Goal: Obtain resource: Download file/media

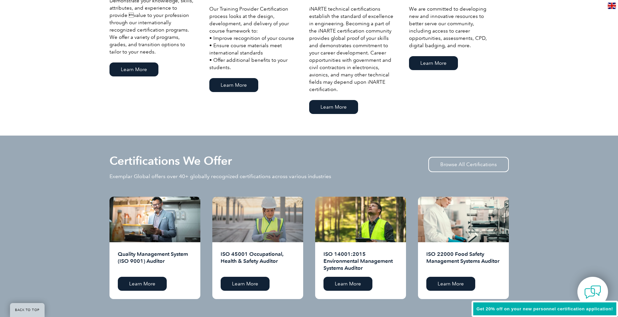
scroll to position [532, 0]
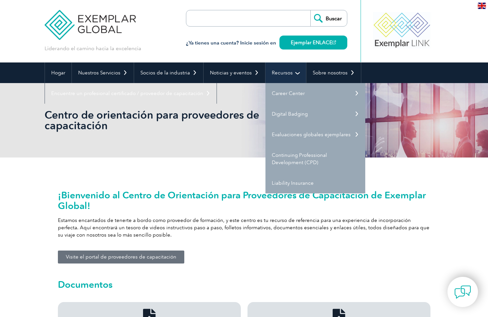
click at [273, 76] on link "Recursos" at bounding box center [286, 73] width 41 height 21
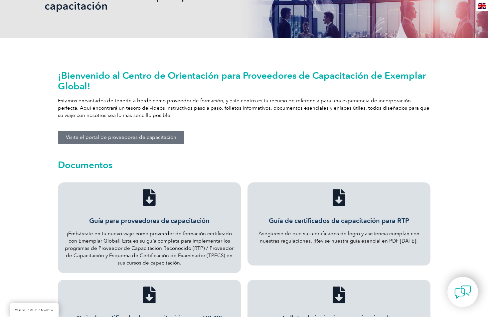
scroll to position [133, 0]
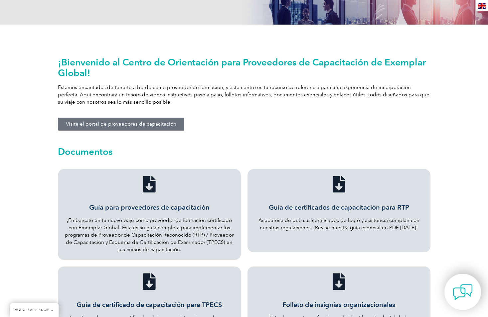
click at [454, 289] on img at bounding box center [463, 293] width 20 height 20
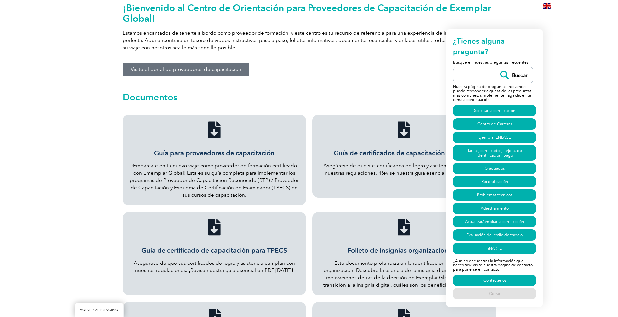
scroll to position [200, 0]
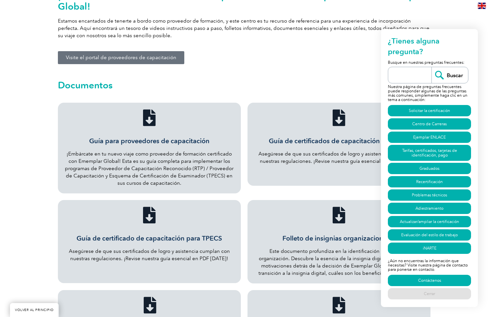
click at [318, 35] on div "¡Bienvenido al Centro de Orientación para Proveedores de Capacitación de Exempl…" at bounding box center [244, 38] width 379 height 121
click at [318, 71] on div "Documentos" at bounding box center [244, 83] width 373 height 25
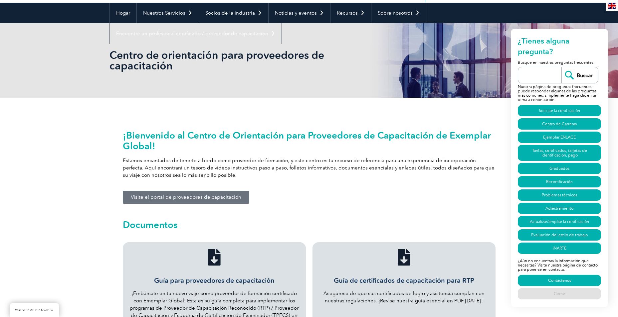
scroll to position [0, 0]
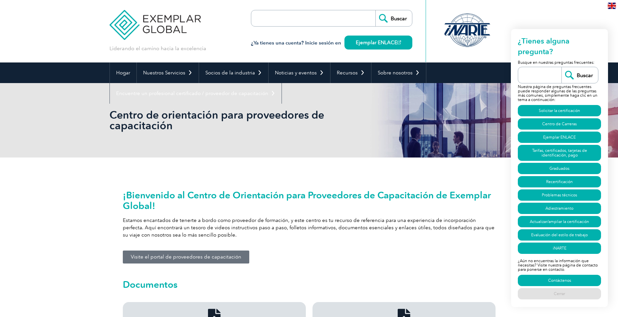
click at [313, 201] on div "¡Bienvenido al Centro de Orientación para Proveedores de Capacitación de Exempl…" at bounding box center [309, 214] width 373 height 49
click at [282, 235] on div "¡Bienvenido al Centro de Orientación para Proveedores de Capacitación de Exempl…" at bounding box center [308, 238] width 379 height 121
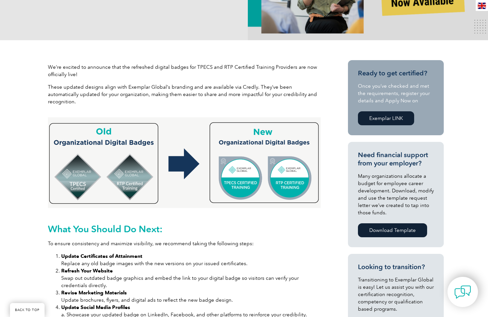
scroll to position [178, 0]
click at [386, 225] on link "Download Template" at bounding box center [392, 230] width 69 height 14
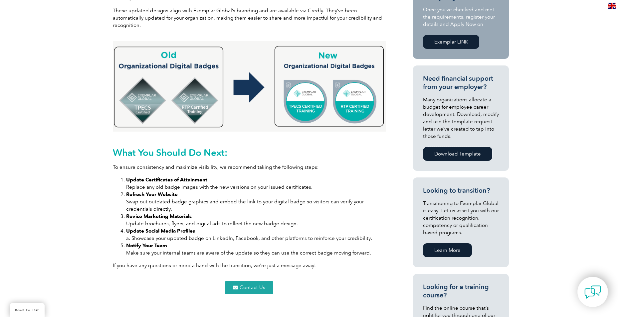
scroll to position [266, 0]
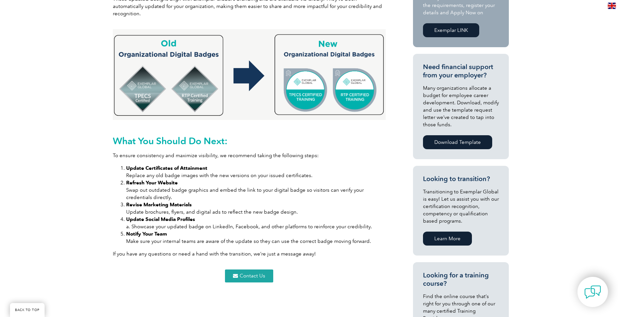
click at [245, 274] on span "Contact Us" at bounding box center [253, 276] width 26 height 5
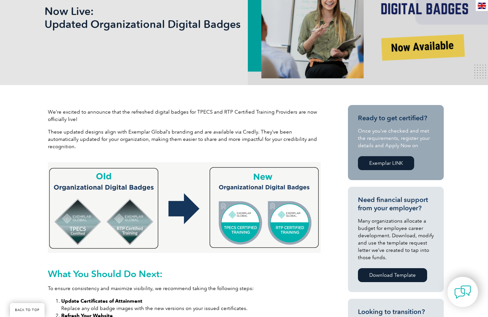
click at [262, 206] on img at bounding box center [184, 207] width 273 height 91
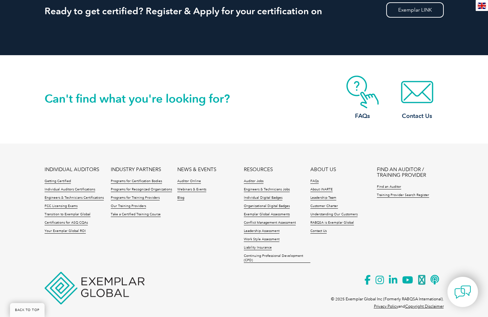
scroll to position [678, 0]
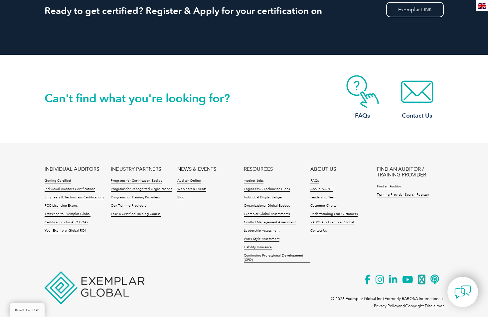
click at [91, 278] on img at bounding box center [95, 288] width 100 height 33
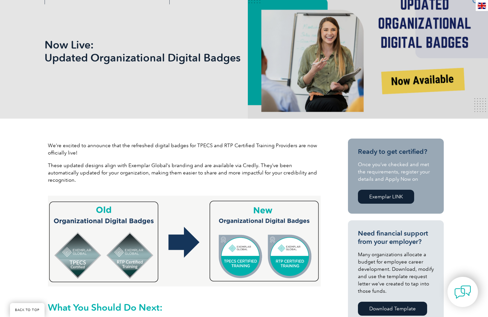
scroll to position [100, 0]
click at [258, 248] on img at bounding box center [184, 241] width 273 height 91
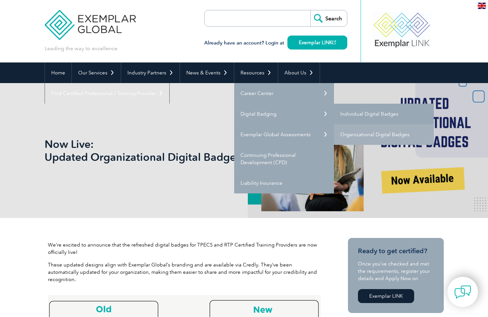
click at [365, 116] on link "Individual Digital Badges" at bounding box center [384, 114] width 100 height 21
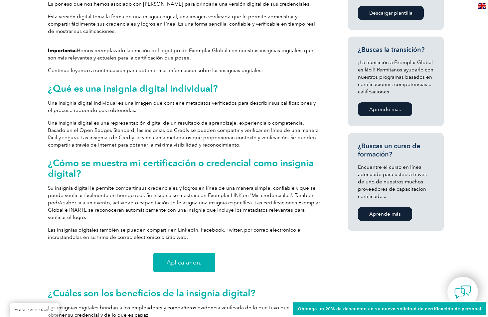
scroll to position [366, 0]
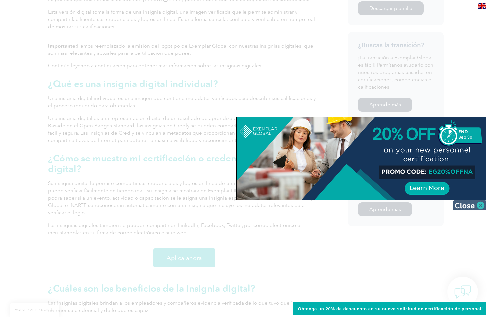
click at [477, 206] on img at bounding box center [469, 206] width 33 height 10
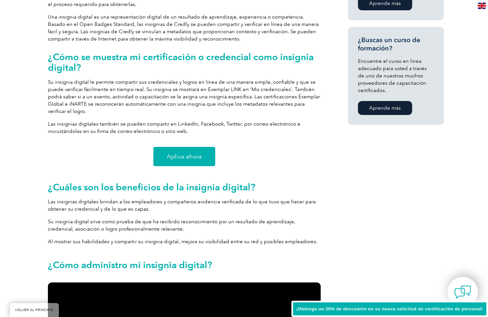
scroll to position [466, 0]
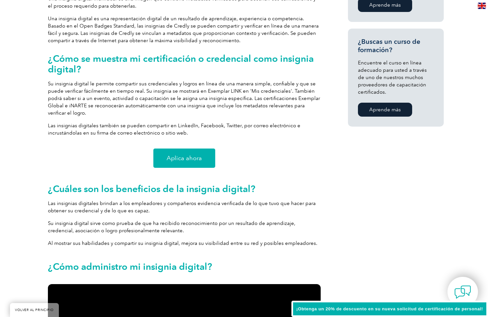
click at [161, 156] on link "Aplica ahora" at bounding box center [184, 158] width 62 height 19
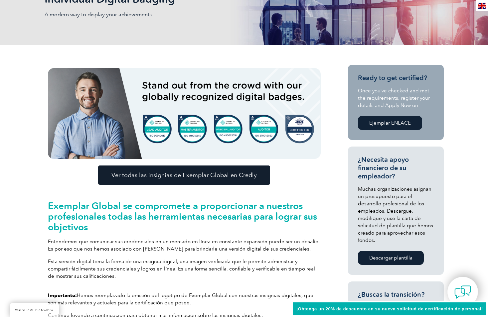
scroll to position [100, 0]
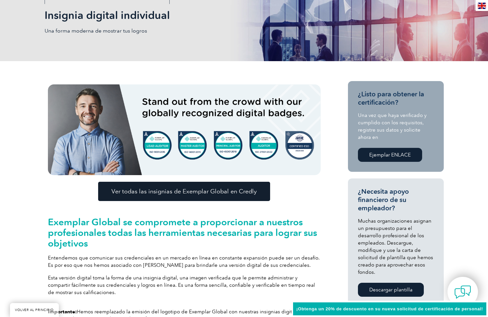
click at [205, 196] on link "Ver todas las insignias de Exemplar Global en Credly" at bounding box center [184, 191] width 172 height 19
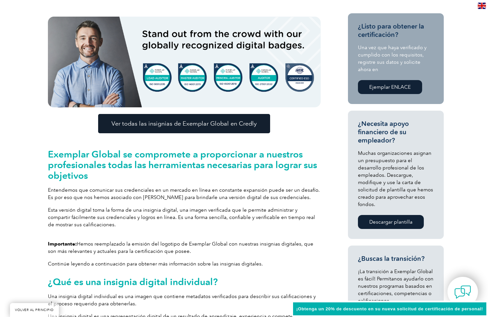
scroll to position [166, 0]
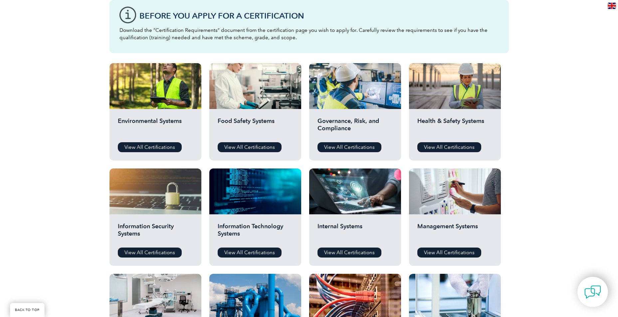
scroll to position [48, 0]
